Goal: Information Seeking & Learning: Check status

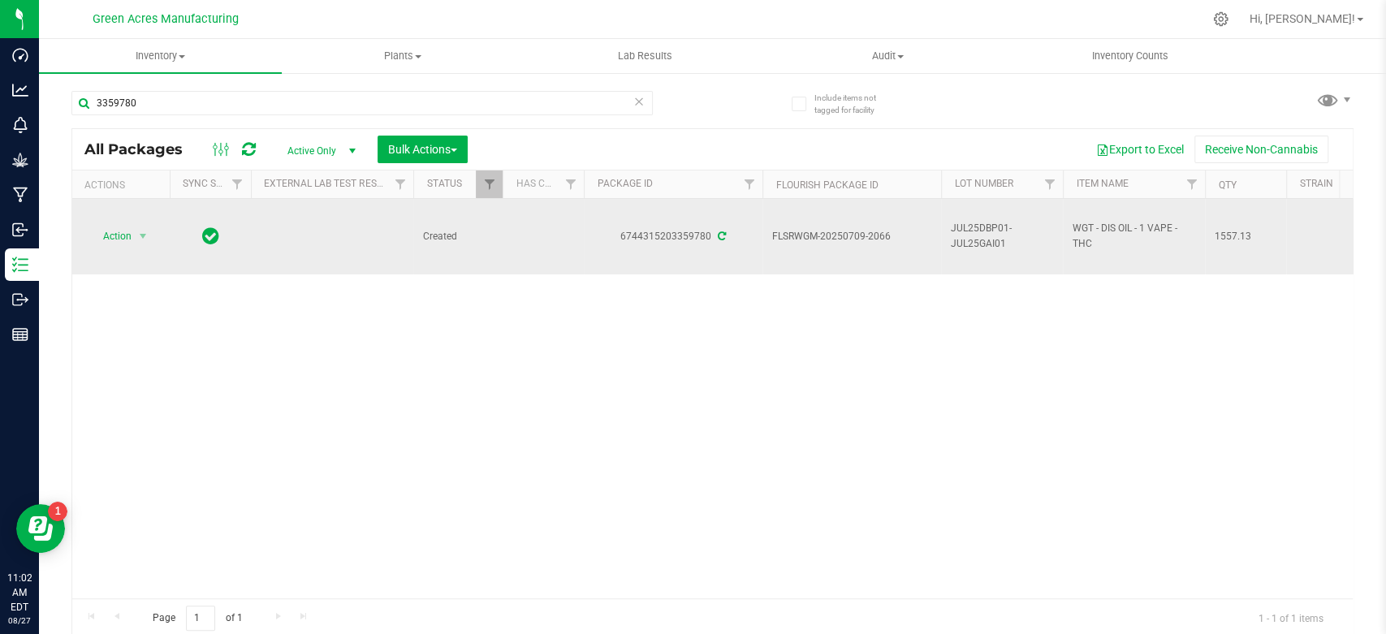
click at [874, 233] on span "FLSRWGM-20250709-2066" at bounding box center [851, 236] width 159 height 15
copy tr "FLSRWGM-20250709-2066"
click at [853, 231] on span "FLSRWGM-20250709-2066" at bounding box center [851, 236] width 159 height 15
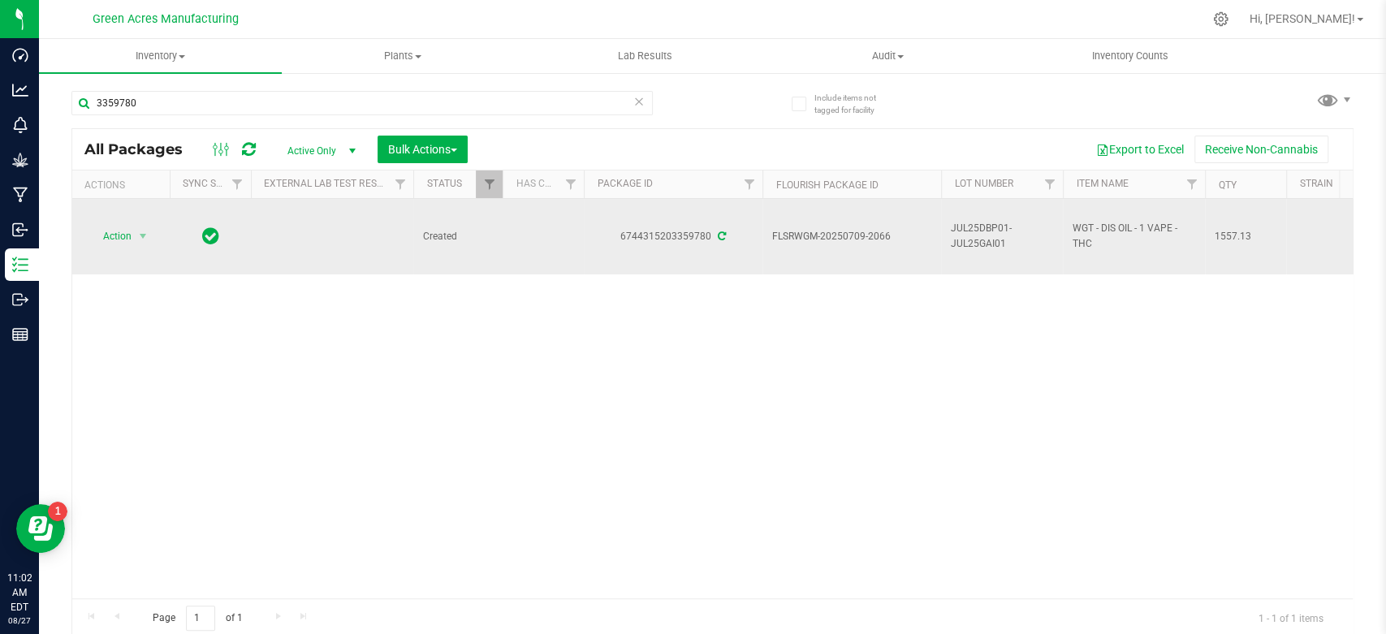
click at [853, 231] on span "FLSRWGM-20250709-2066" at bounding box center [851, 236] width 159 height 15
click at [981, 245] on span "JUL25DBP01-JUL25GAI01" at bounding box center [1002, 236] width 102 height 31
click at [981, 245] on input "JUL25DBP01-JUL25GAI01" at bounding box center [998, 236] width 116 height 25
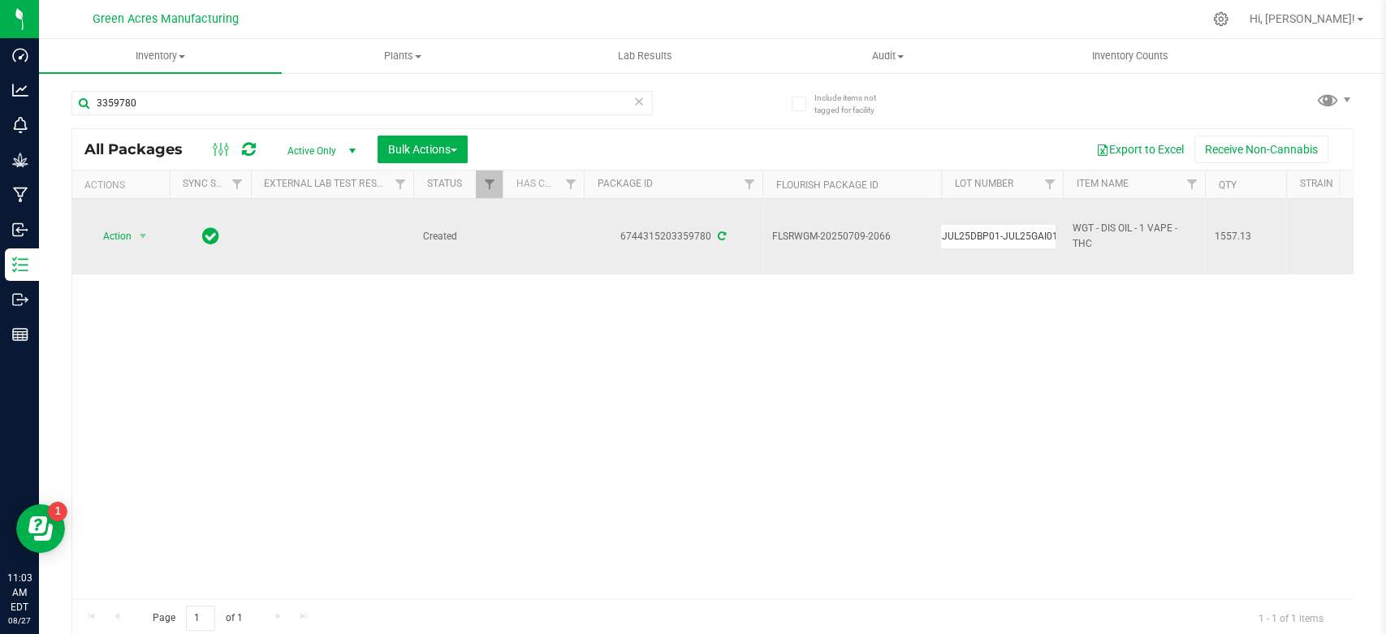
click at [981, 245] on input "JUL25DBP01-JUL25GAI01" at bounding box center [998, 236] width 116 height 25
click at [579, 109] on input "3359780" at bounding box center [361, 103] width 581 height 24
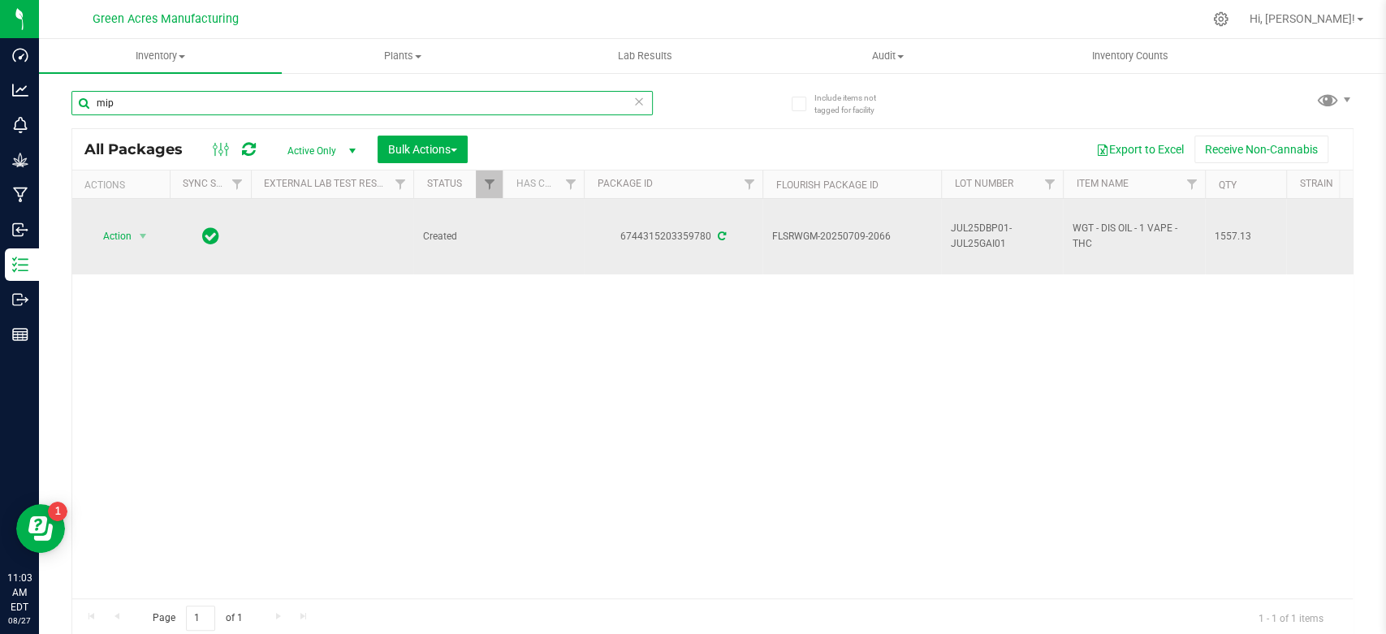
type input "mips"
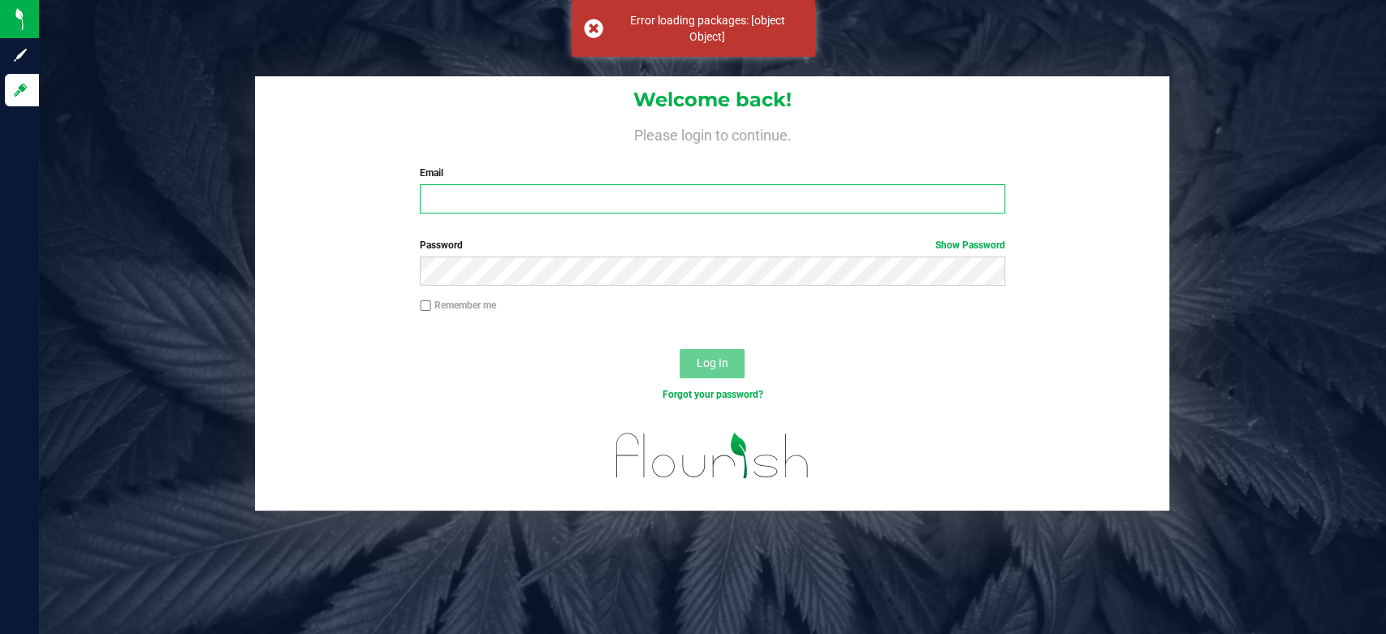
type input "[EMAIL_ADDRESS][DOMAIN_NAME]"
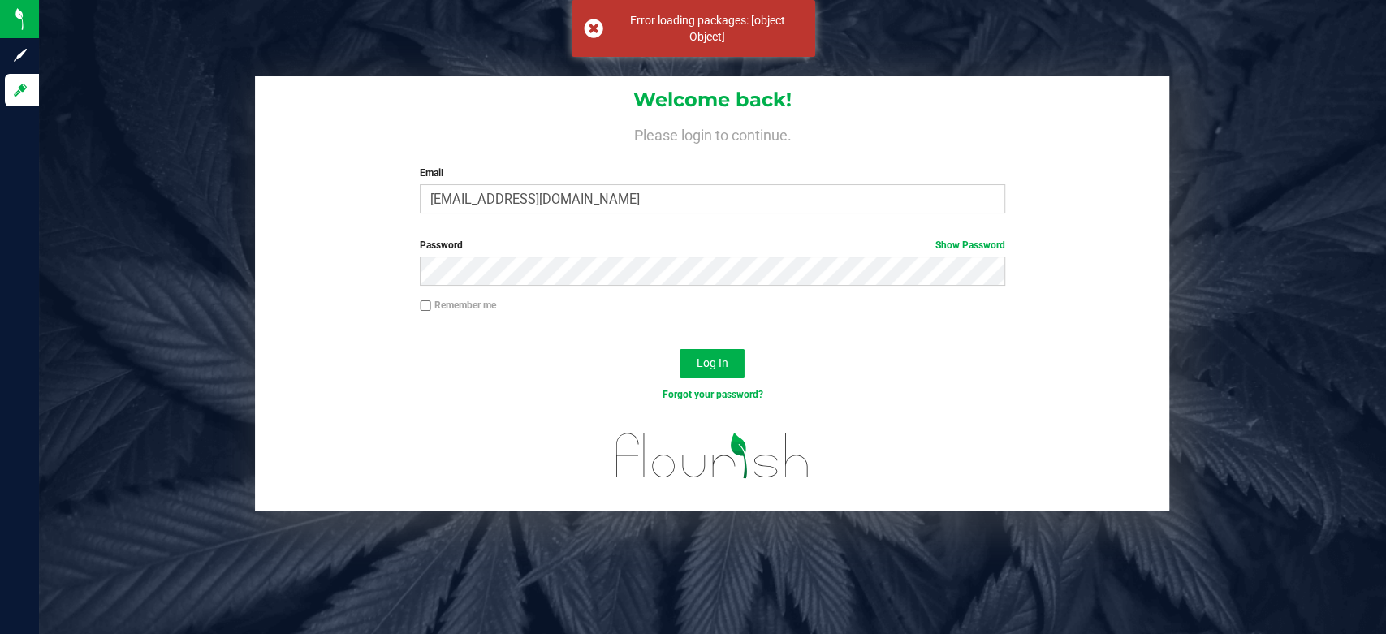
click at [493, 304] on label "Remember me" at bounding box center [458, 305] width 76 height 15
click at [431, 304] on input "Remember me" at bounding box center [425, 305] width 11 height 11
checkbox input "true"
click at [708, 365] on span "Log In" at bounding box center [713, 362] width 32 height 13
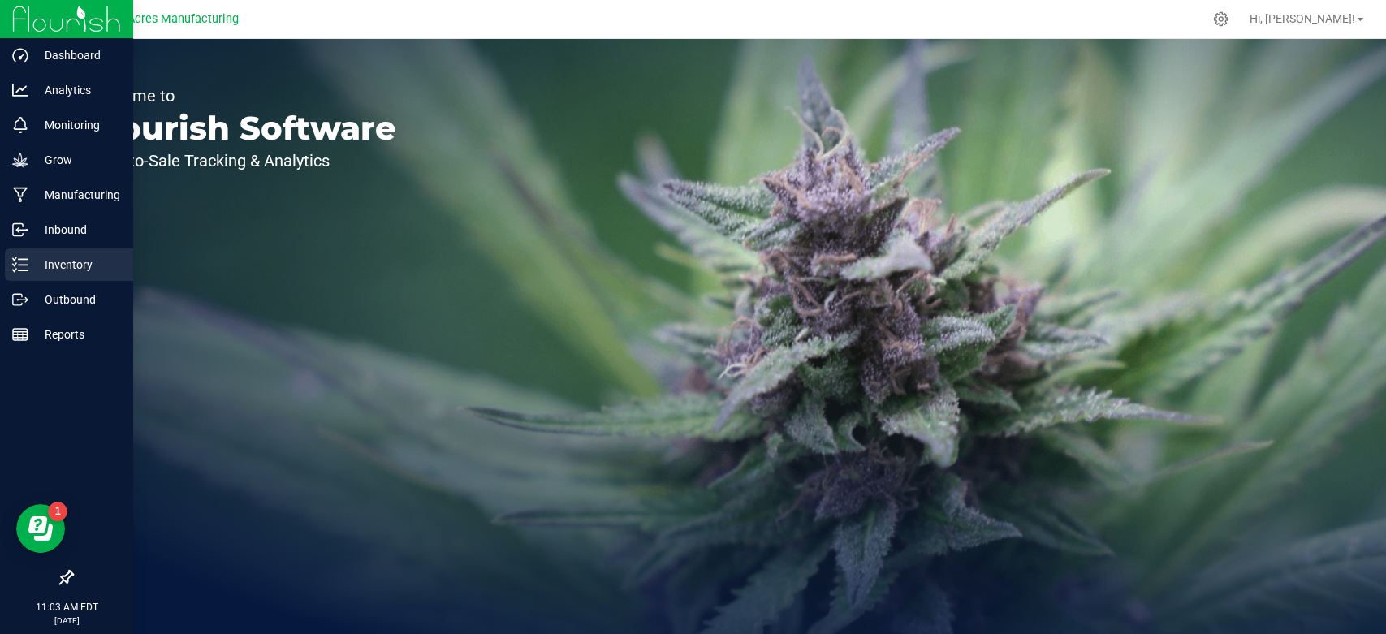
click at [14, 271] on icon at bounding box center [14, 270] width 3 height 2
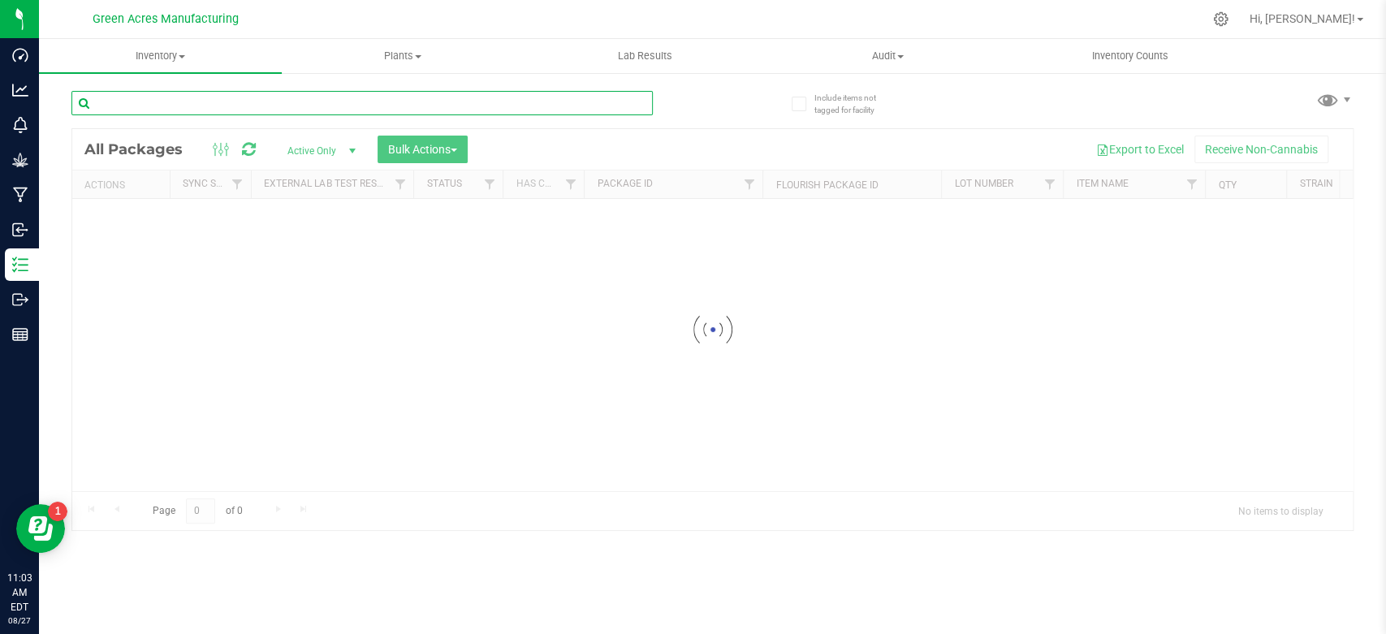
click at [301, 100] on input "text" at bounding box center [361, 103] width 581 height 24
type input "mipscomboreturn"
click at [639, 102] on icon at bounding box center [638, 100] width 11 height 19
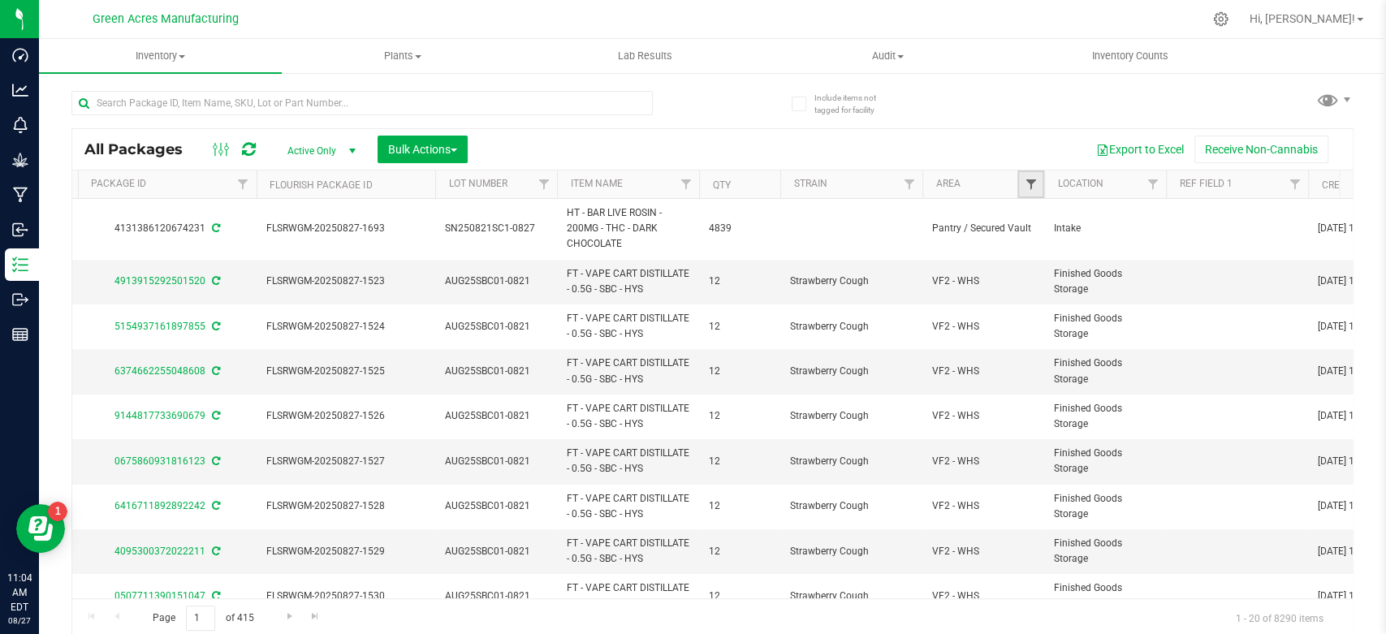
click at [1024, 183] on span "Filter" at bounding box center [1030, 184] width 13 height 13
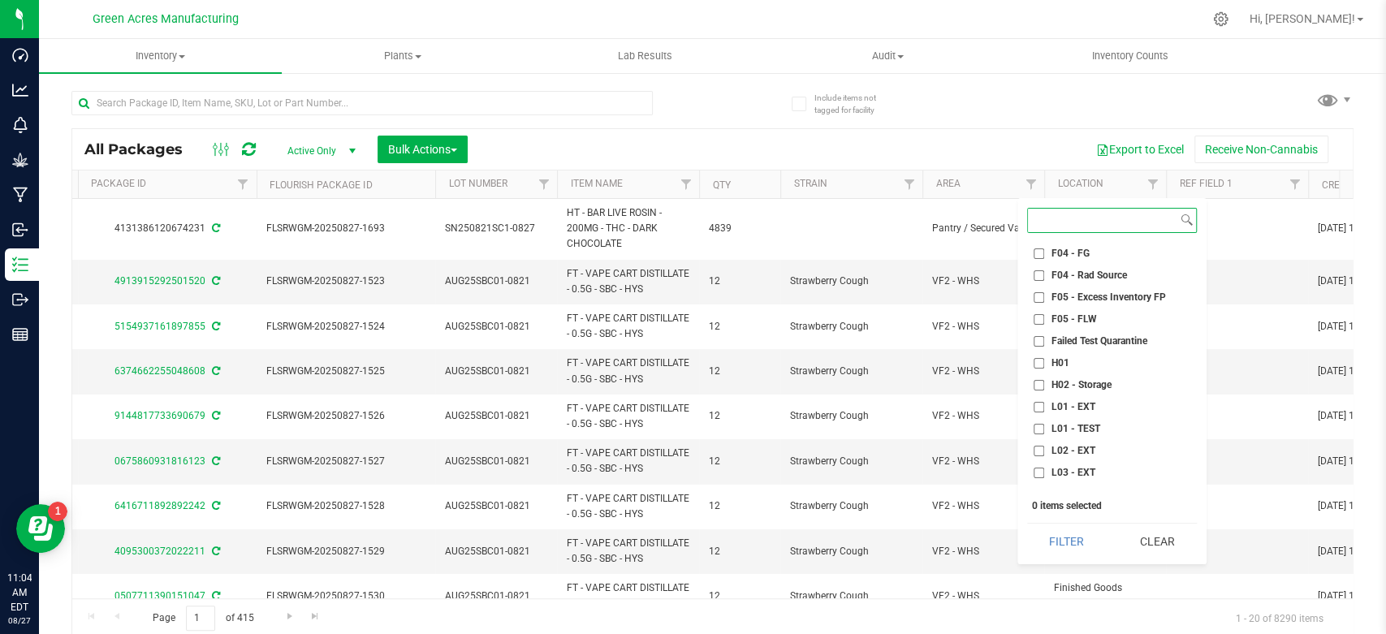
scroll to position [175, 0]
click at [1053, 468] on span "L03 - EXT" at bounding box center [1073, 473] width 44 height 10
click at [1044, 468] on input "L03 - EXT" at bounding box center [1039, 473] width 11 height 11
checkbox input "true"
click at [1071, 524] on div "Filter Clear" at bounding box center [1112, 541] width 170 height 37
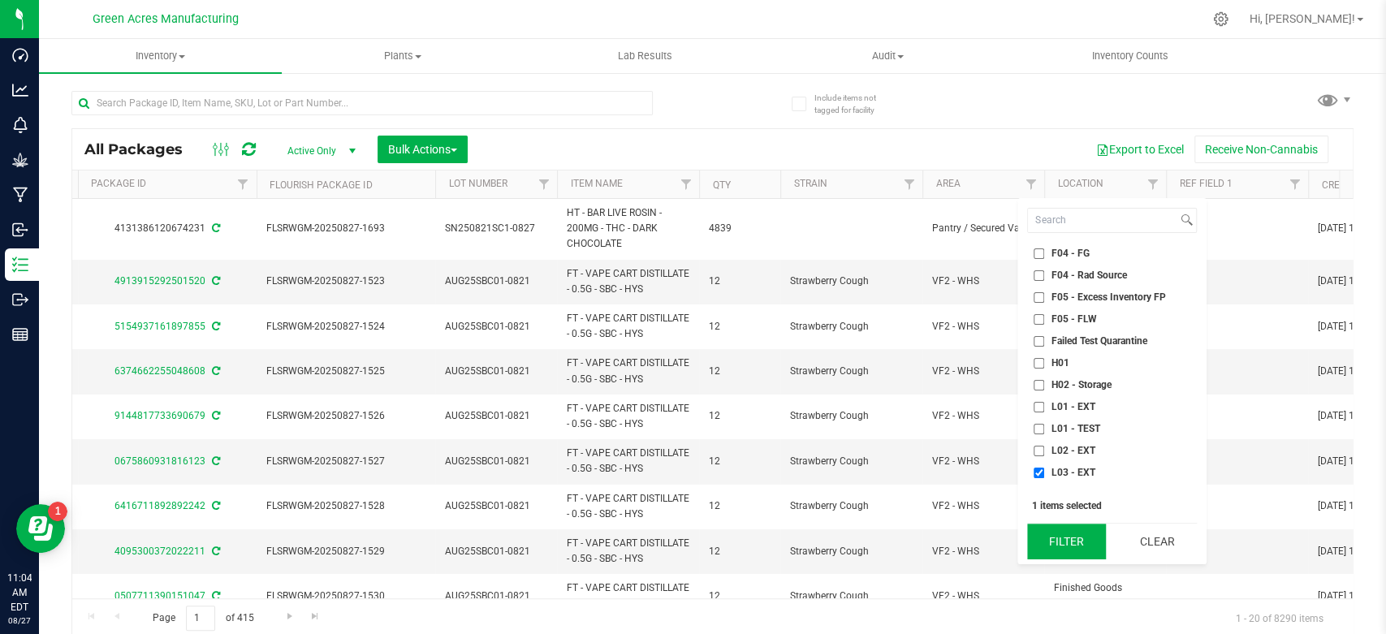
click at [1074, 530] on button "Filter" at bounding box center [1066, 542] width 79 height 36
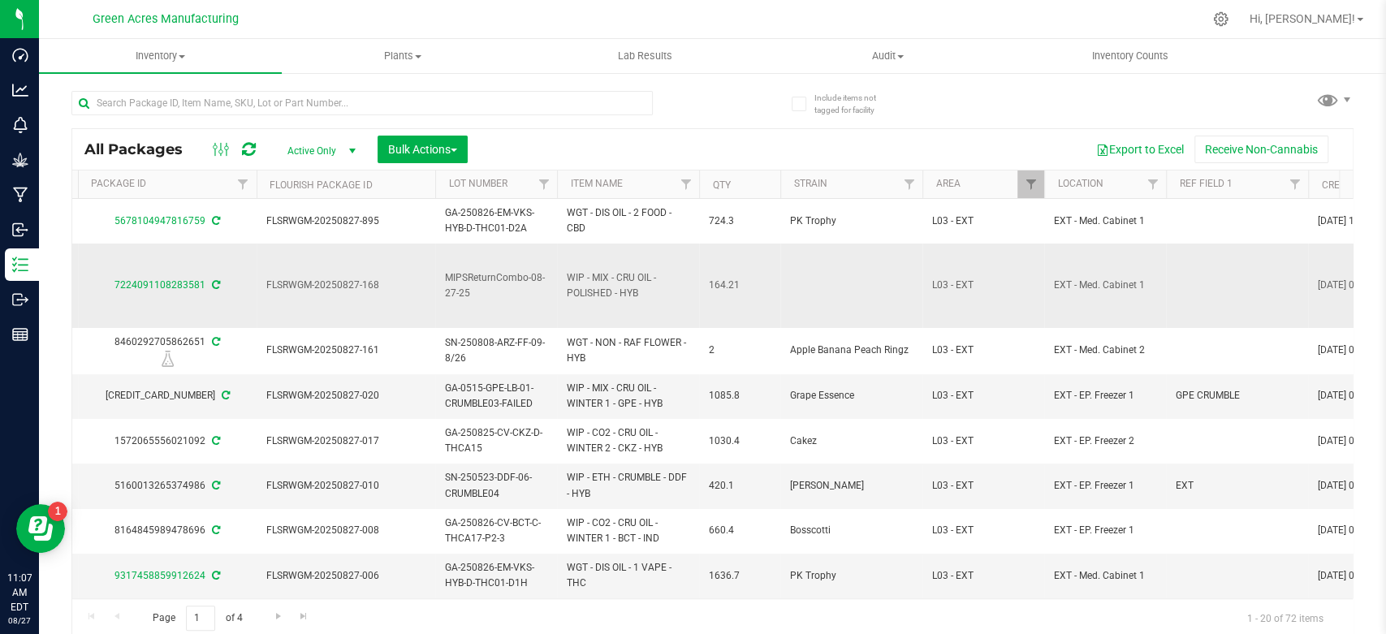
click at [343, 288] on span "FLSRWGM-20250827-168" at bounding box center [345, 285] width 159 height 15
copy tr "FLSRWGM-20250827-168"
click at [510, 289] on span "MIPSReturnCombo-08-27-25" at bounding box center [496, 285] width 102 height 31
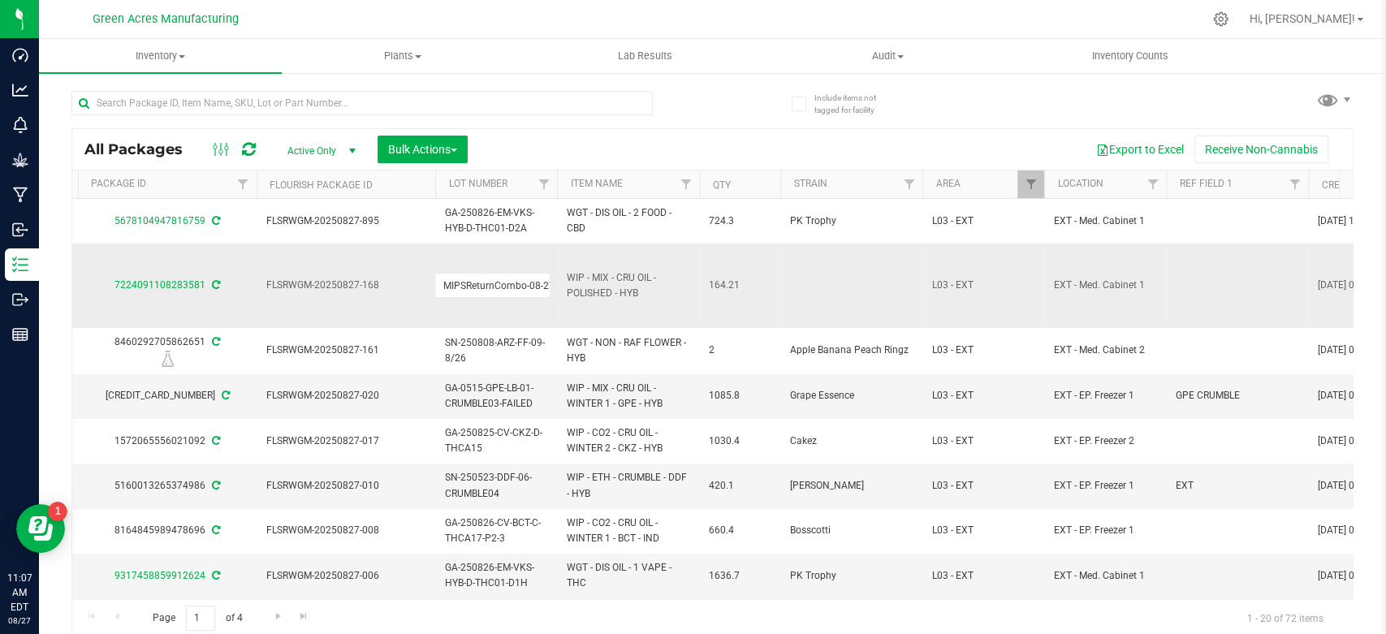
click at [510, 289] on input "MIPSReturnCombo-08-27-25" at bounding box center [492, 285] width 116 height 25
